Goal: Find specific page/section: Find specific page/section

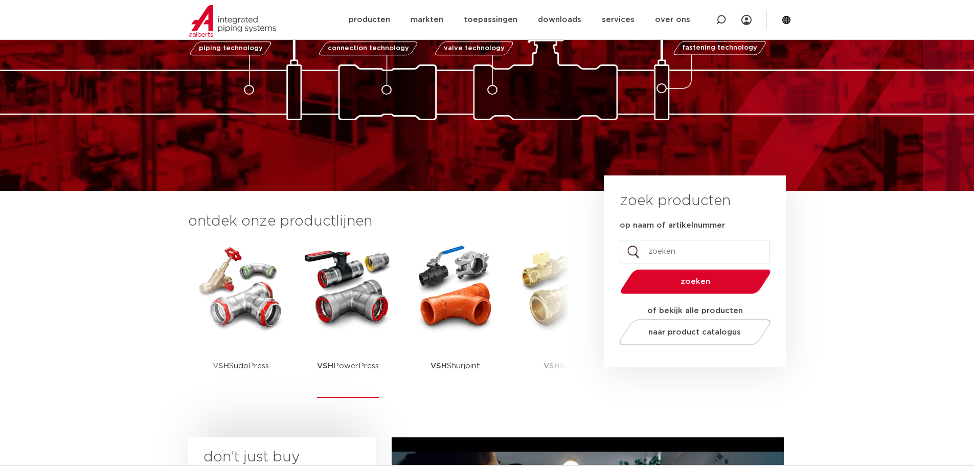
scroll to position [102, 0]
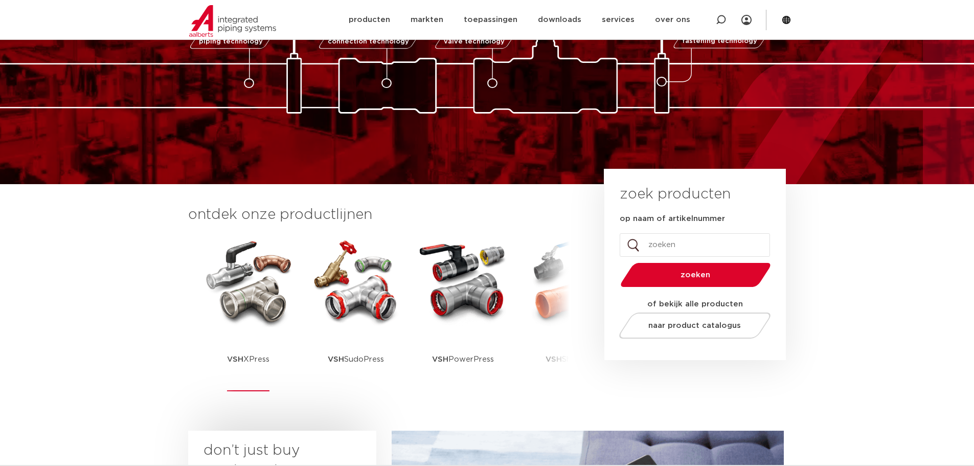
click at [263, 295] on img at bounding box center [248, 281] width 92 height 92
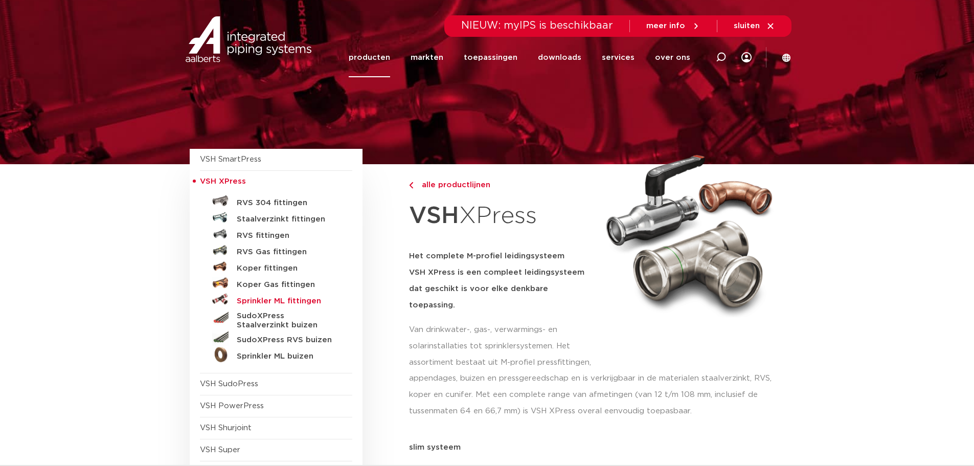
click at [276, 299] on h5 "Sprinkler ML fittingen" at bounding box center [287, 301] width 101 height 9
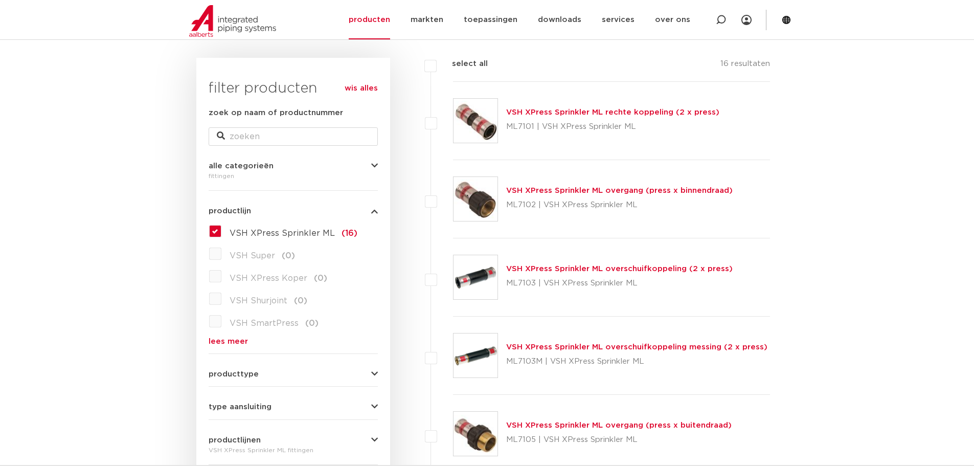
scroll to position [51, 0]
